Goal: Task Accomplishment & Management: Manage account settings

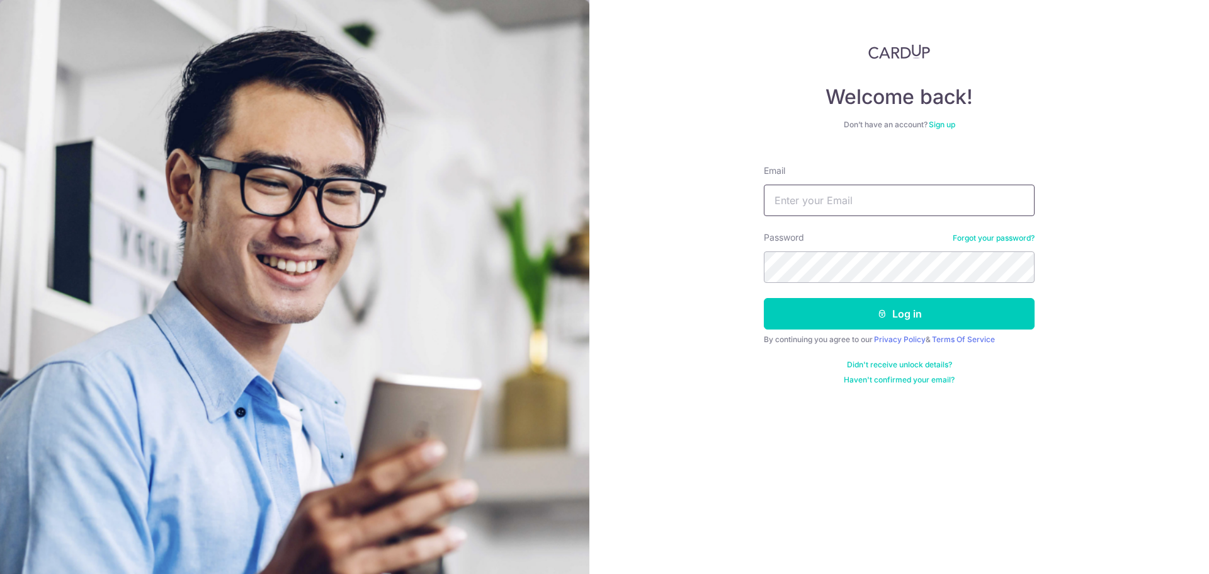
click at [912, 205] on input "Email" at bounding box center [899, 199] width 271 height 31
type input "[EMAIL_ADDRESS][DOMAIN_NAME]"
click at [986, 242] on link "Forgot your password?" at bounding box center [994, 238] width 82 height 10
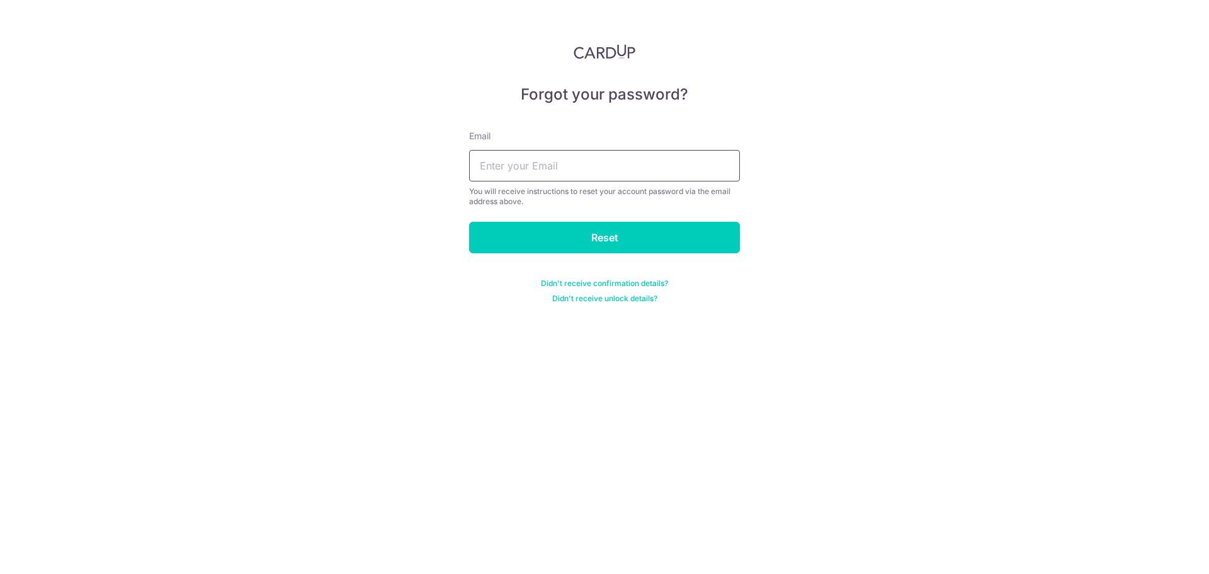
click at [559, 167] on input "text" at bounding box center [604, 165] width 271 height 31
type input "[EMAIL_ADDRESS][DOMAIN_NAME]"
click at [469, 222] on input "Reset" at bounding box center [604, 237] width 271 height 31
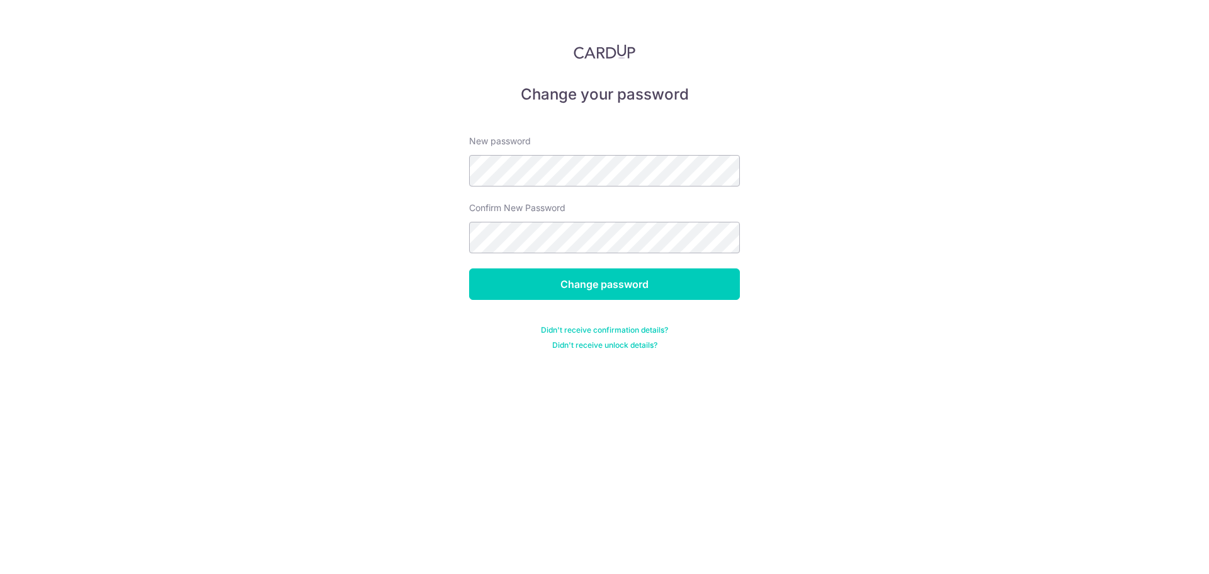
click at [564, 154] on div "New password" at bounding box center [604, 161] width 271 height 52
click at [501, 279] on input "Change password" at bounding box center [604, 283] width 271 height 31
